Goal: Information Seeking & Learning: Learn about a topic

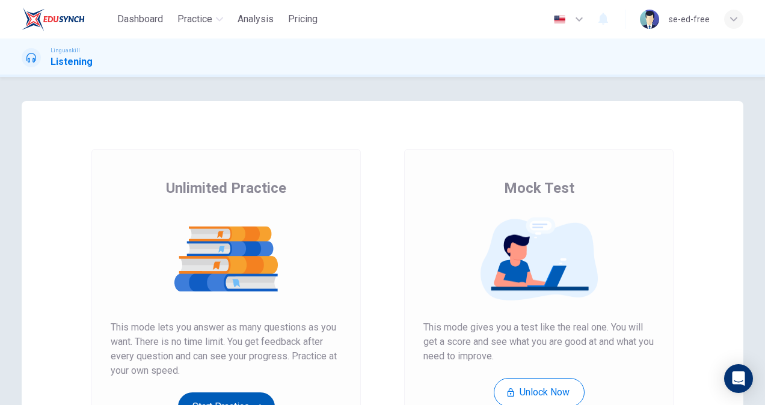
scroll to position [176, 0]
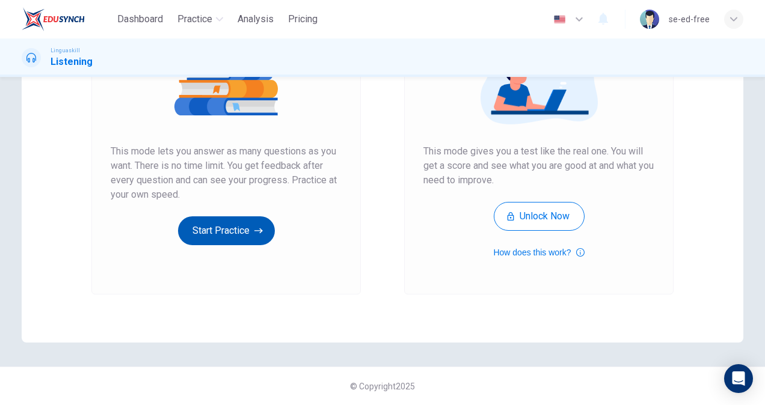
click at [224, 235] on button "Start Practice" at bounding box center [226, 231] width 97 height 29
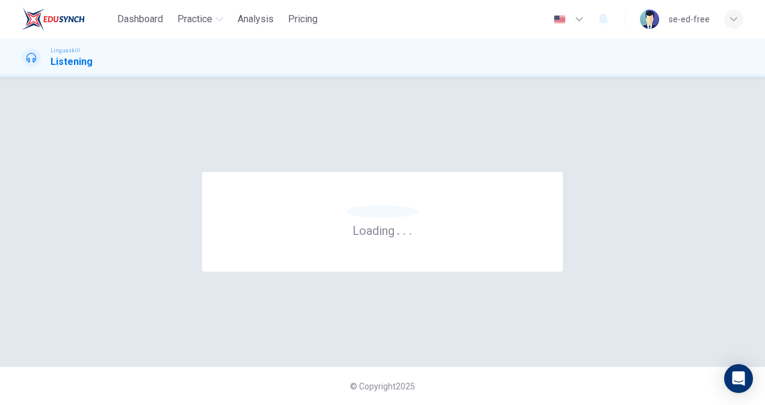
scroll to position [0, 0]
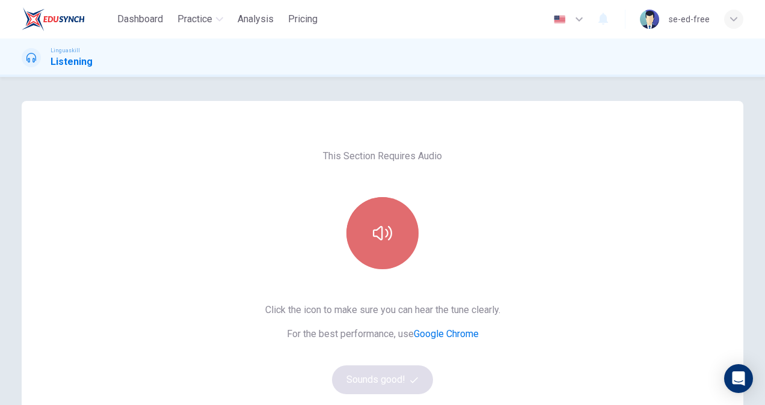
click at [381, 234] on icon "button" at bounding box center [382, 233] width 19 height 19
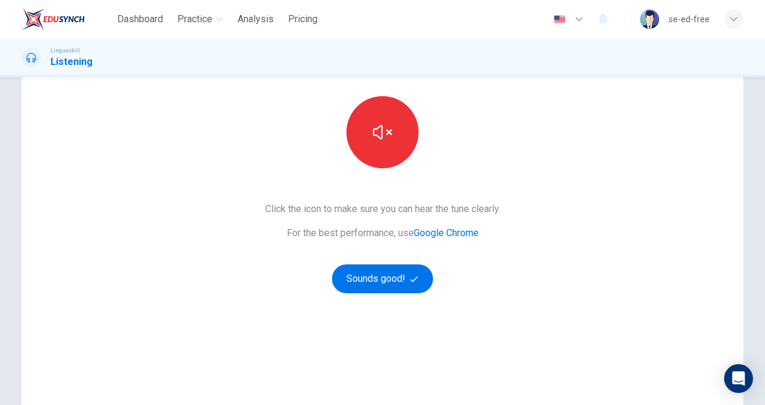
scroll to position [176, 0]
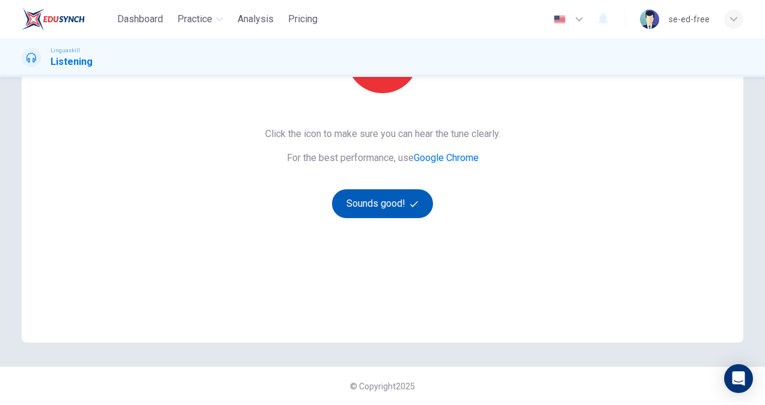
click at [381, 205] on button "Sounds good!" at bounding box center [382, 204] width 101 height 29
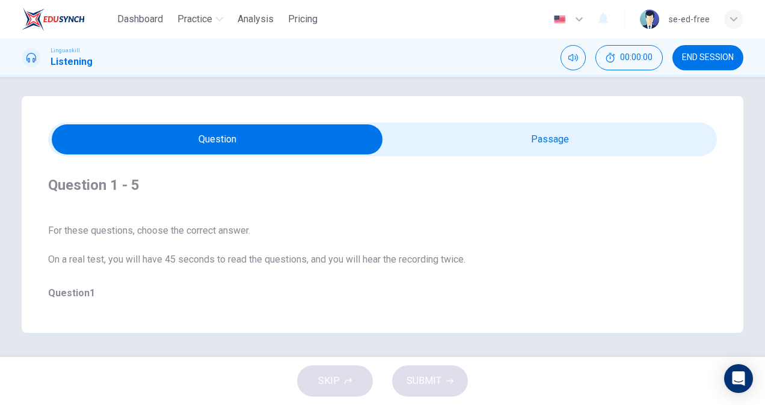
scroll to position [5, 0]
click at [191, 141] on input "checkbox" at bounding box center [217, 140] width 1004 height 30
checkbox input "true"
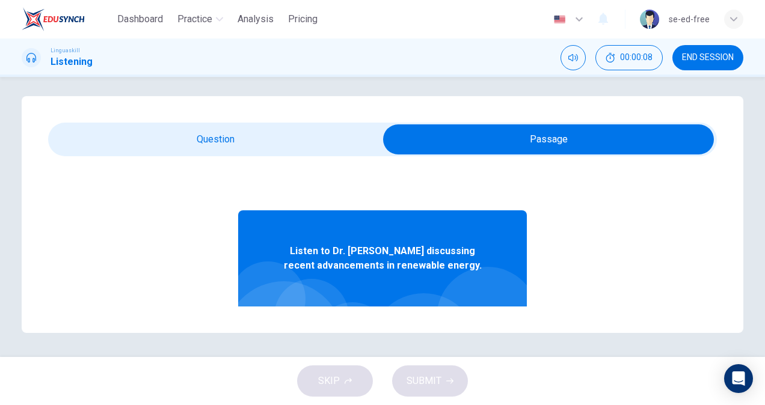
click at [392, 278] on div "Listen to Dr. [PERSON_NAME] discussing recent advancements in renewable energy." at bounding box center [382, 259] width 289 height 96
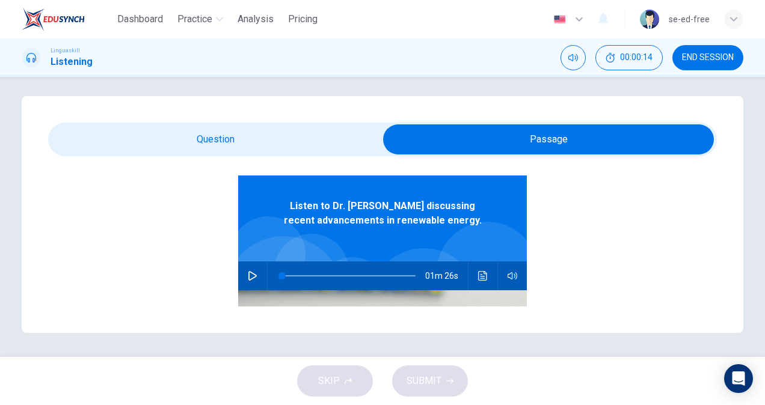
scroll to position [60, 0]
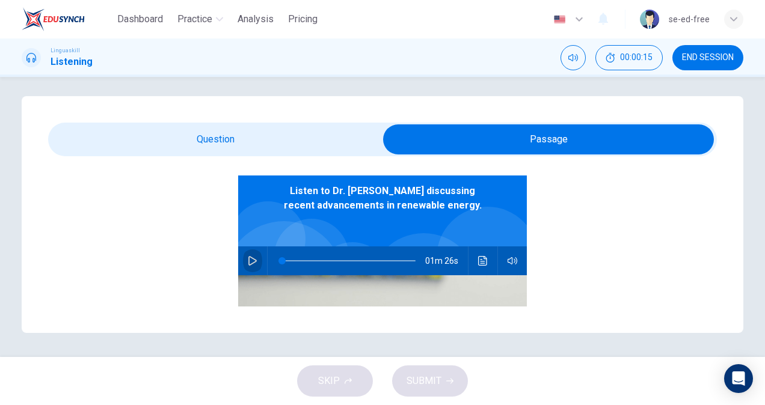
click at [248, 260] on icon "button" at bounding box center [252, 261] width 8 height 10
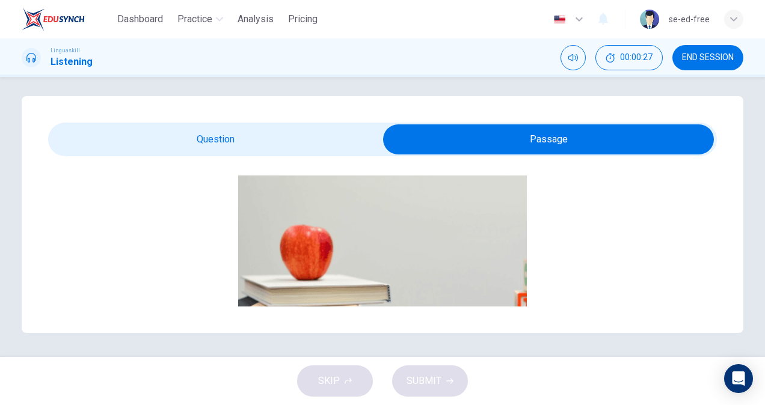
scroll to position [196, 0]
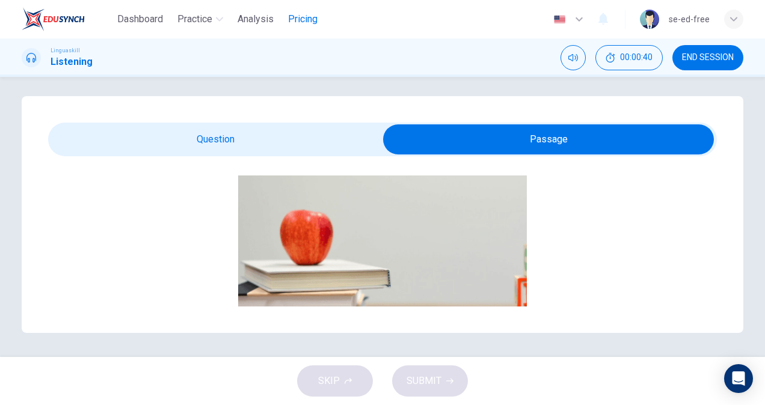
click at [309, 19] on span "Pricing" at bounding box center [302, 19] width 29 height 14
click at [245, 19] on span "Analysis" at bounding box center [256, 19] width 36 height 14
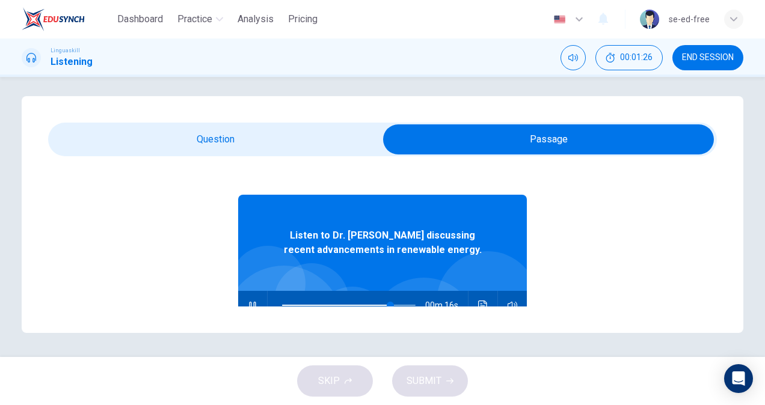
scroll to position [76, 0]
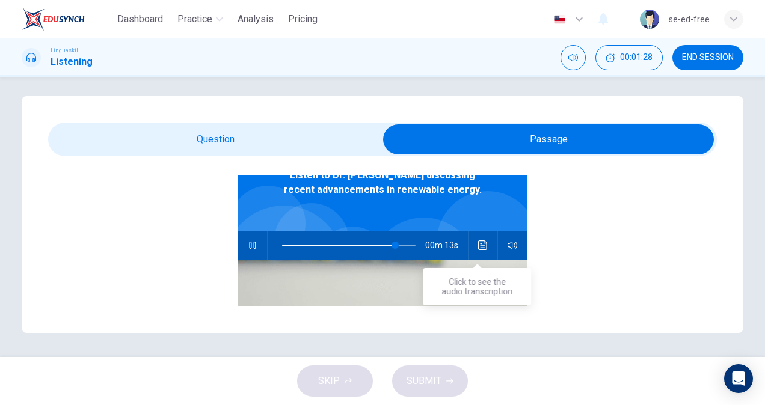
click at [478, 249] on icon "Click to see the audio transcription" at bounding box center [483, 246] width 10 height 10
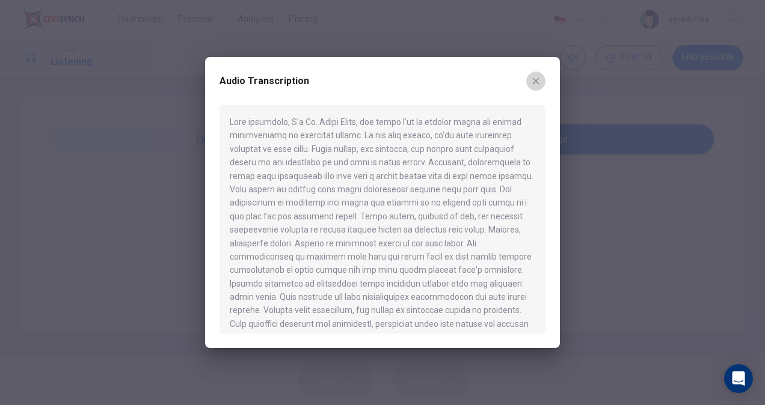
click at [534, 81] on icon "button" at bounding box center [536, 81] width 10 height 10
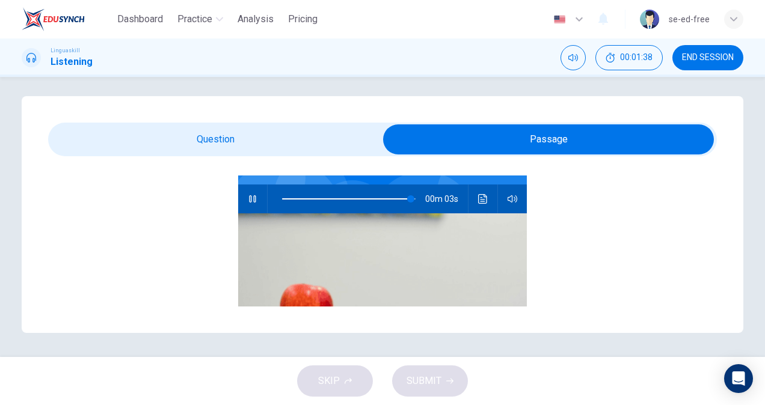
scroll to position [120, 0]
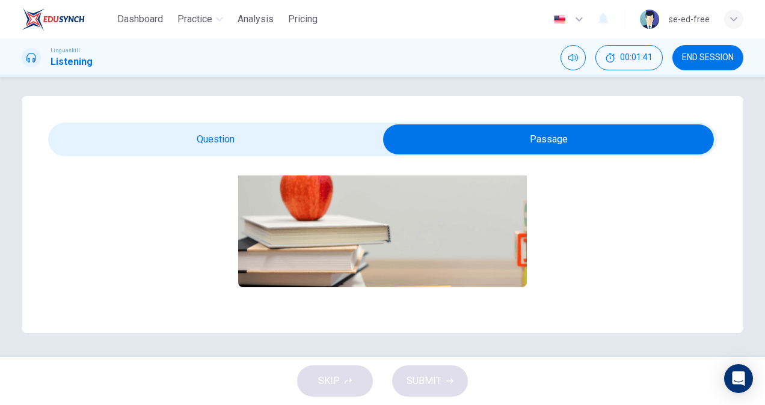
type input "0"
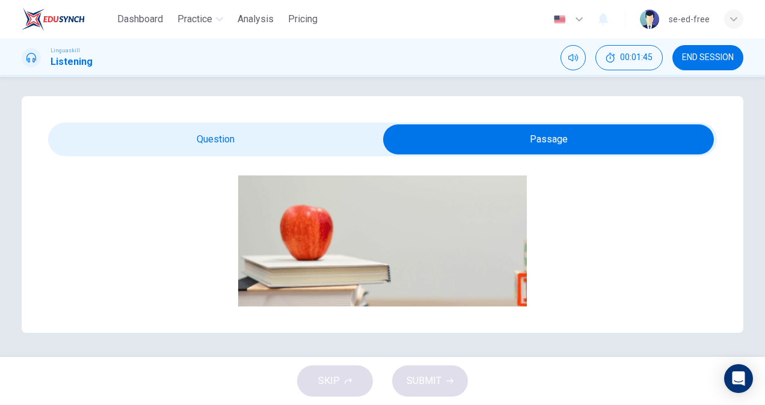
scroll to position [256, 0]
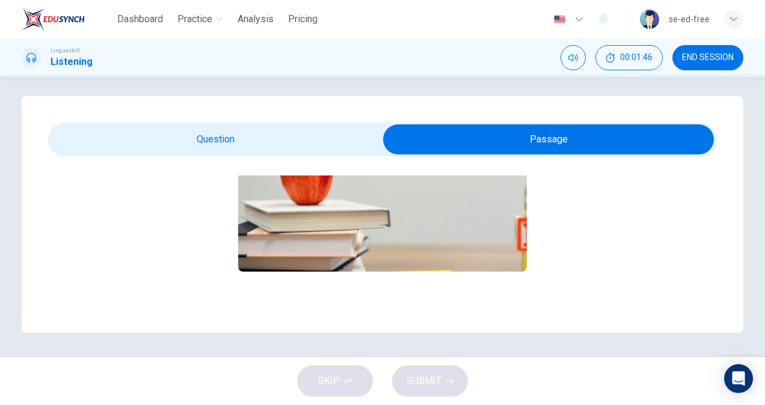
click at [154, 138] on input "checkbox" at bounding box center [549, 140] width 1004 height 30
checkbox input "false"
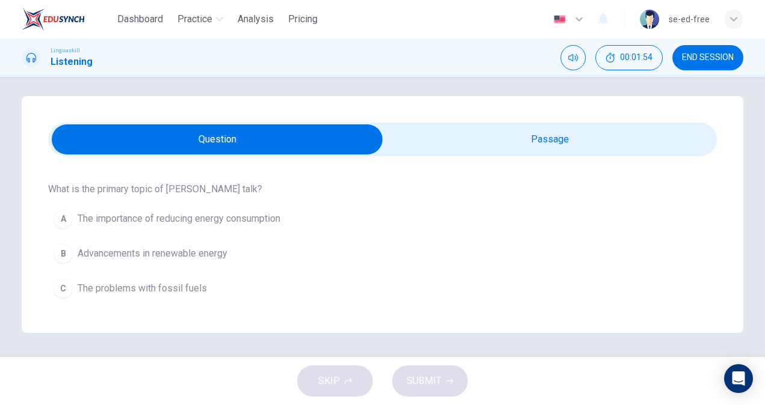
scroll to position [120, 0]
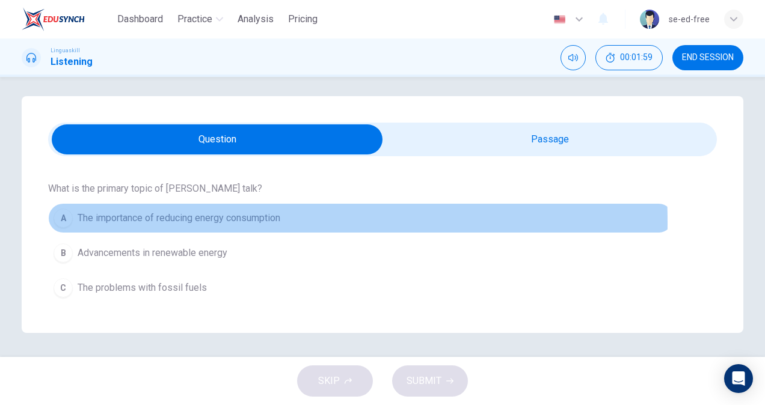
click at [63, 223] on div "A" at bounding box center [63, 218] width 19 height 19
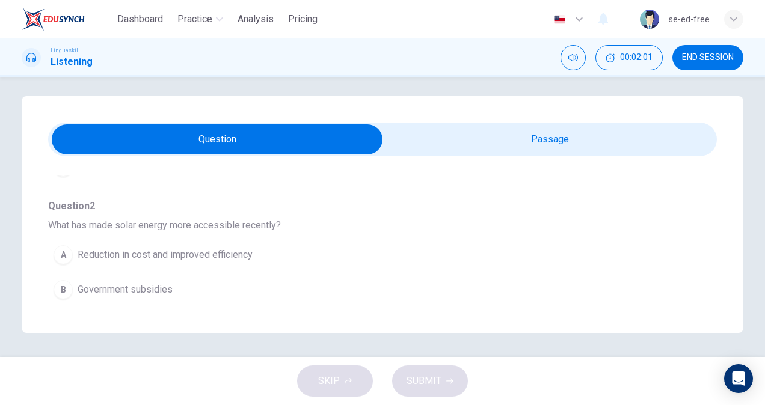
scroll to position [241, 0]
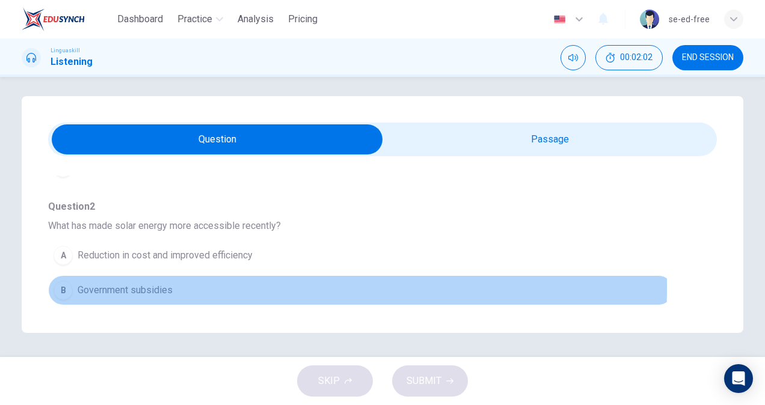
click at [63, 286] on div "B" at bounding box center [63, 290] width 19 height 19
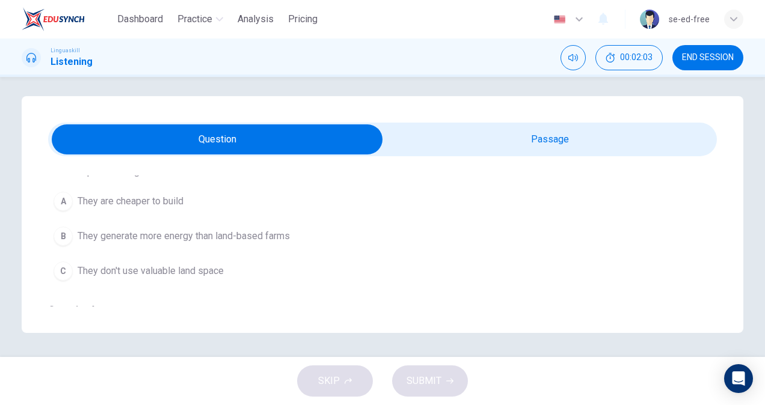
scroll to position [481, 0]
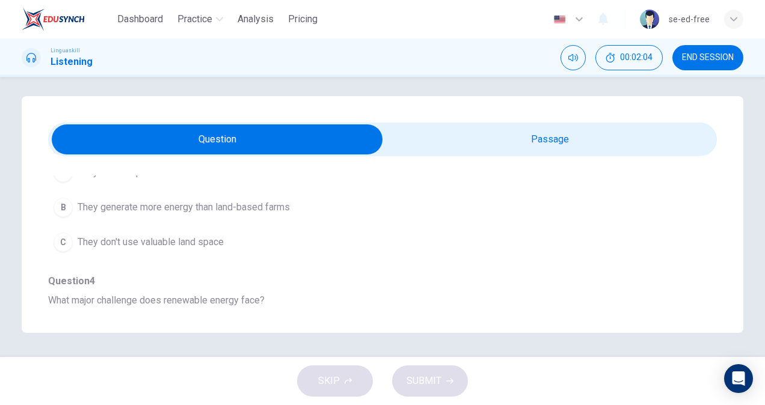
click at [63, 239] on div "C" at bounding box center [63, 242] width 19 height 19
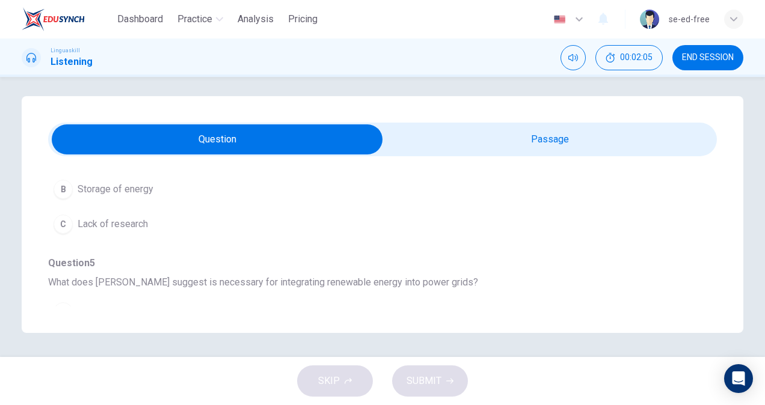
scroll to position [662, 0]
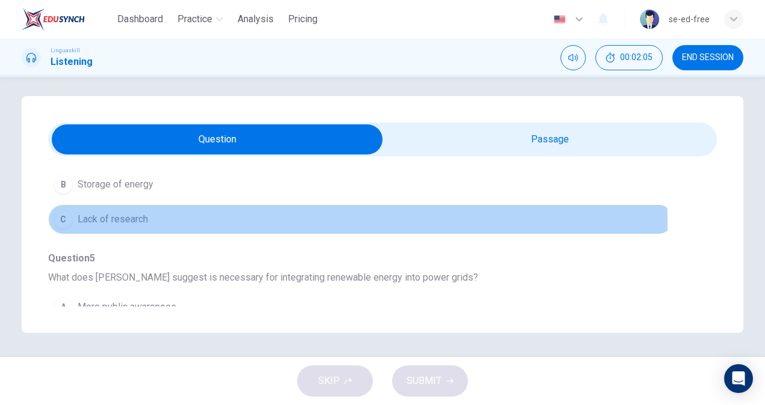
click at [66, 220] on div "C" at bounding box center [63, 219] width 19 height 19
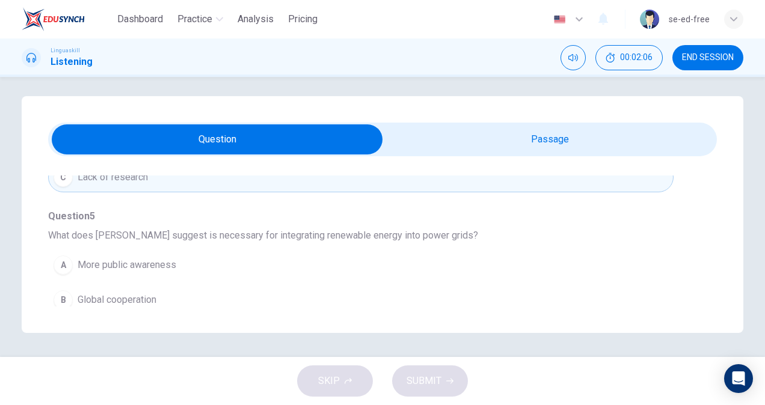
scroll to position [744, 0]
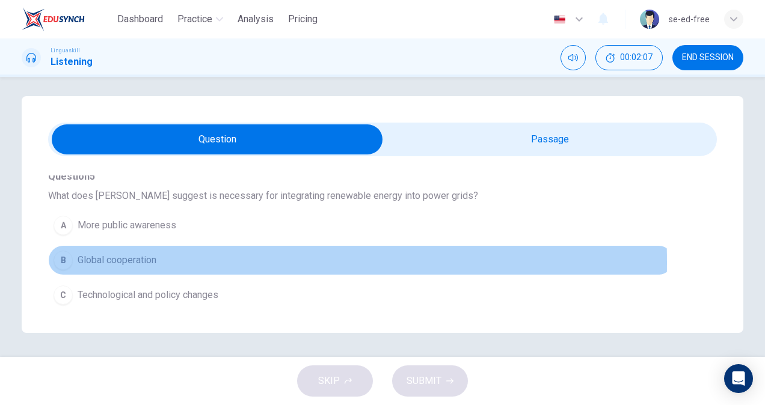
click at [67, 257] on div "B" at bounding box center [63, 260] width 19 height 19
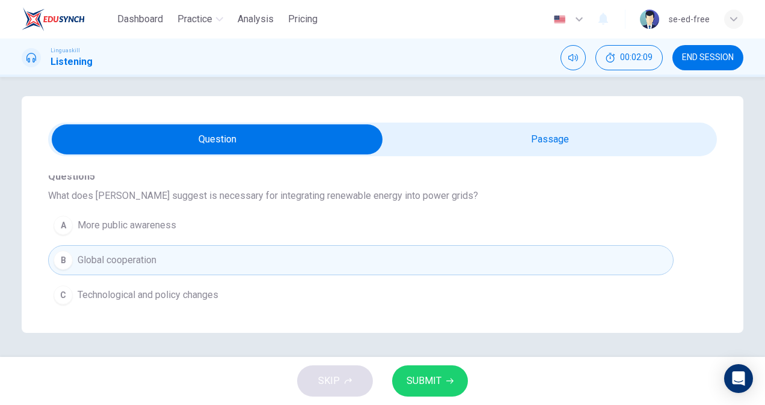
click at [438, 385] on span "SUBMIT" at bounding box center [424, 381] width 35 height 17
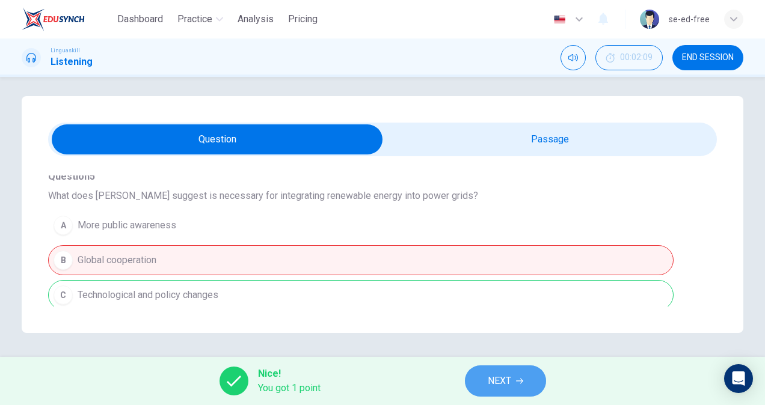
click at [508, 390] on button "NEXT" at bounding box center [505, 381] width 81 height 31
